Goal: Task Accomplishment & Management: Manage account settings

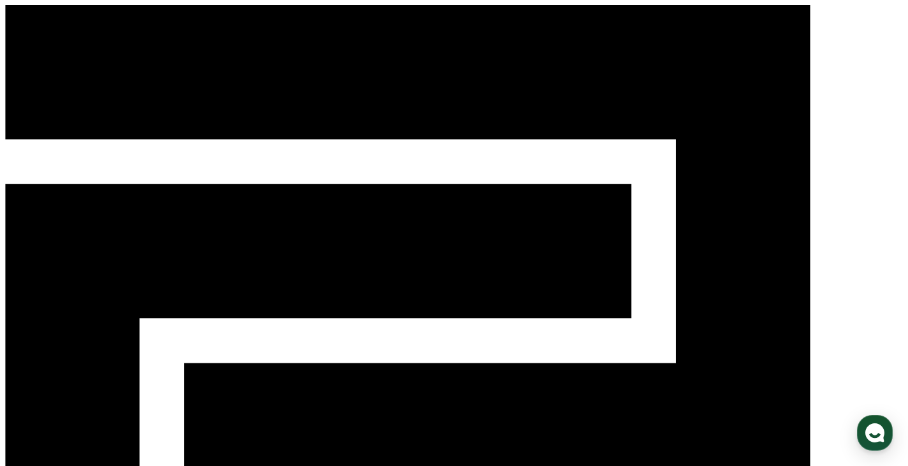
select select "**********"
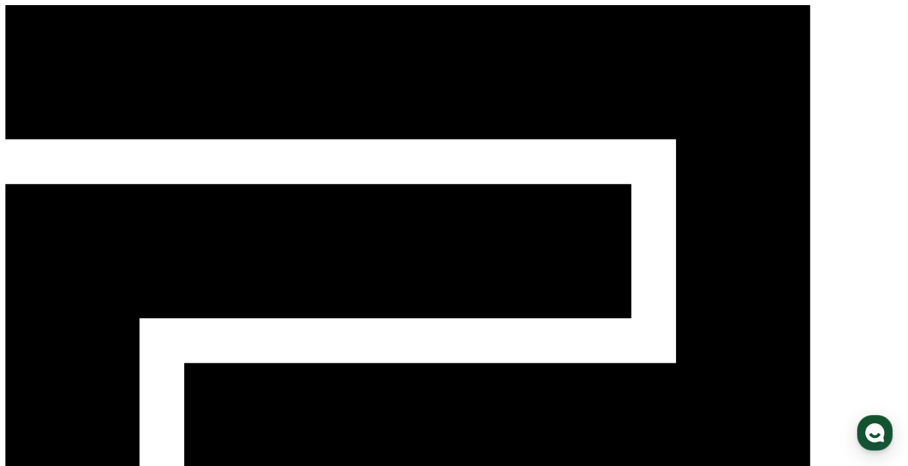
scroll to position [127, 0]
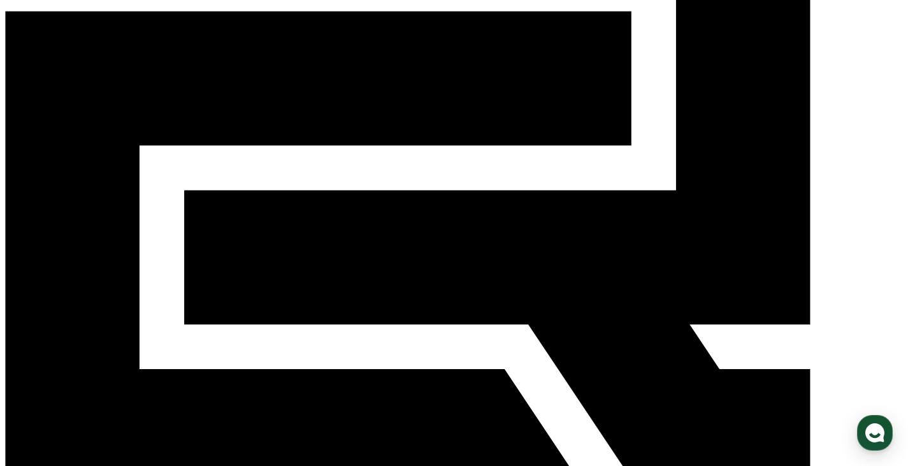
scroll to position [172, 0]
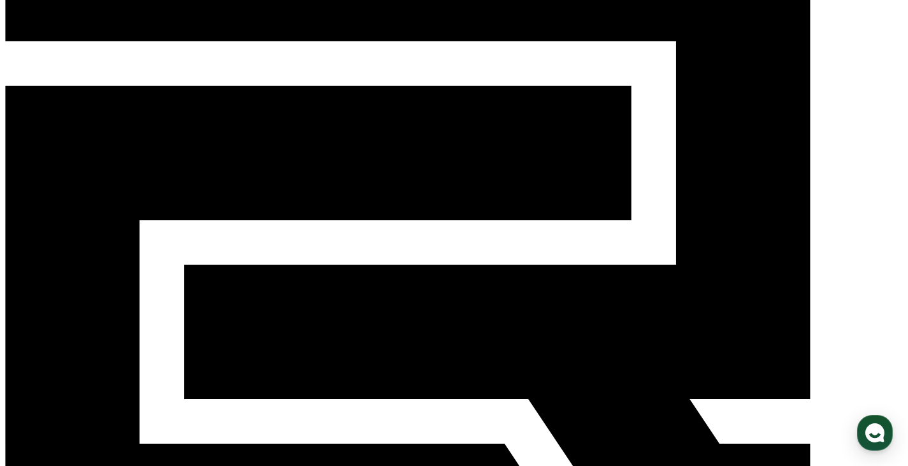
scroll to position [34, 0]
